Goal: Find contact information: Obtain details needed to contact an individual or organization

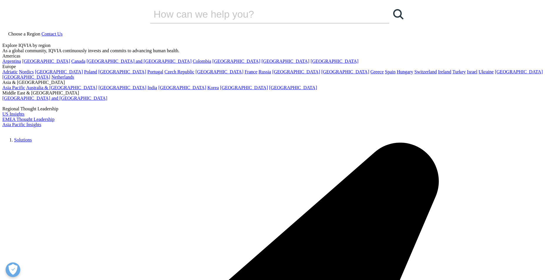
click at [63, 31] on span "Contact Us" at bounding box center [51, 33] width 21 height 5
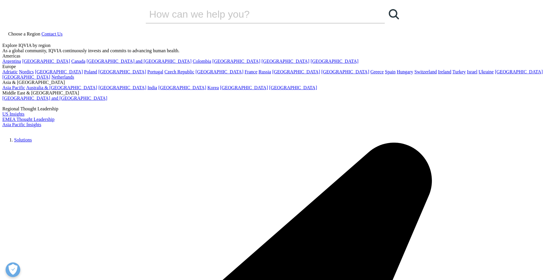
scroll to position [208, 0]
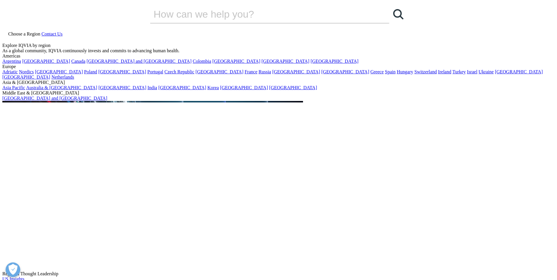
click at [40, 31] on span "Choose a Region" at bounding box center [24, 33] width 32 height 5
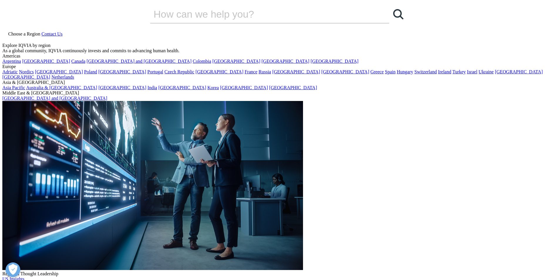
click at [311, 64] on link "[GEOGRAPHIC_DATA]" at bounding box center [335, 61] width 48 height 5
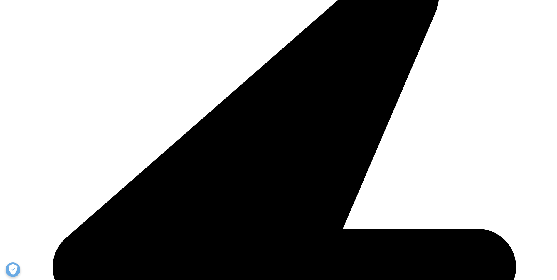
scroll to position [353, 0]
